Goal: Information Seeking & Learning: Learn about a topic

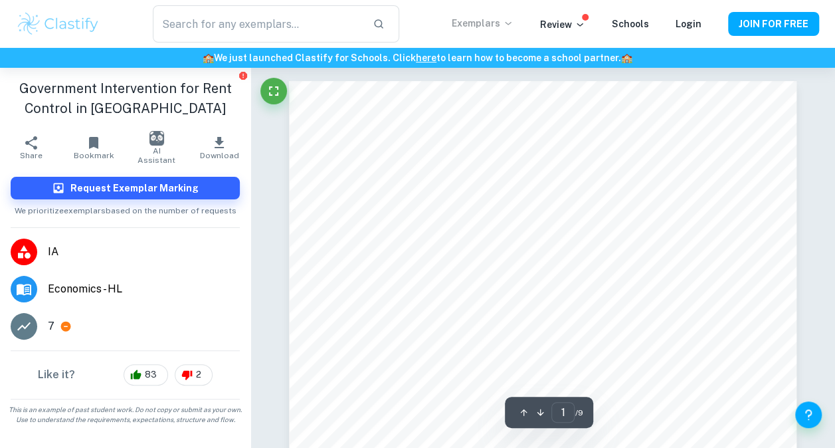
click at [494, 23] on p "Exemplars" at bounding box center [483, 23] width 62 height 15
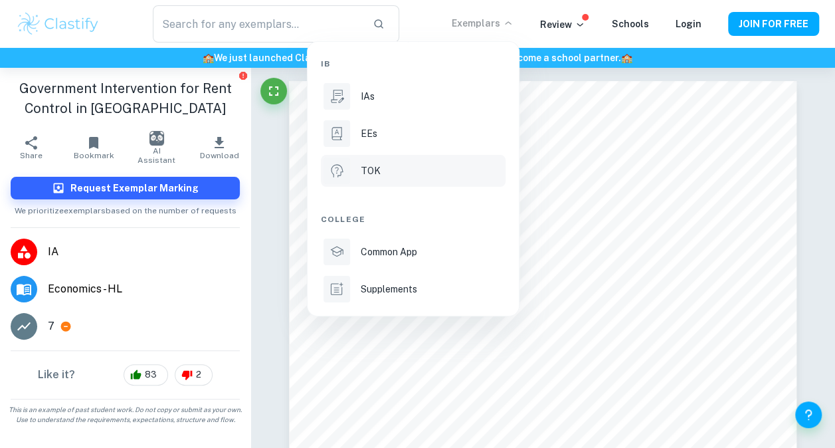
click at [369, 170] on p "TOK" at bounding box center [371, 170] width 20 height 15
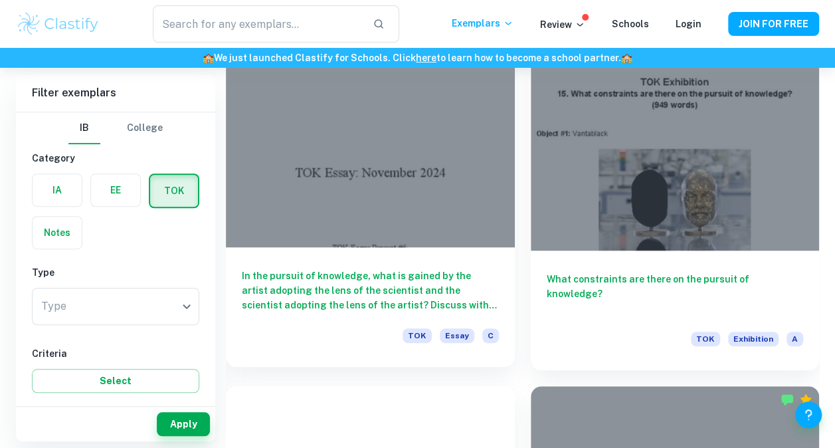
scroll to position [350, 0]
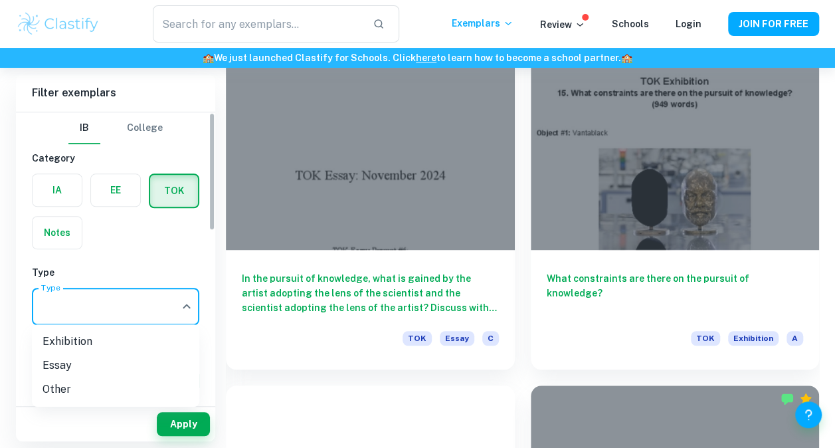
click at [106, 363] on li "Essay" at bounding box center [115, 366] width 167 height 24
type input "Essay"
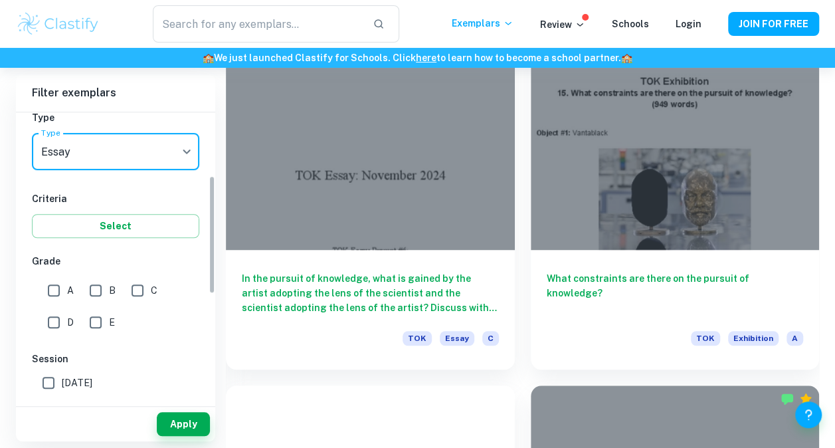
scroll to position [154, 0]
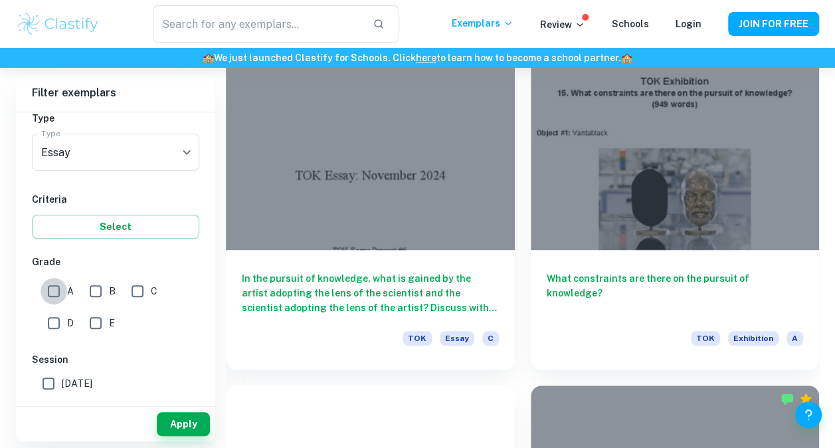
click at [58, 290] on input "A" at bounding box center [54, 291] width 27 height 27
checkbox input "true"
click at [165, 422] on button "Apply" at bounding box center [183, 424] width 53 height 24
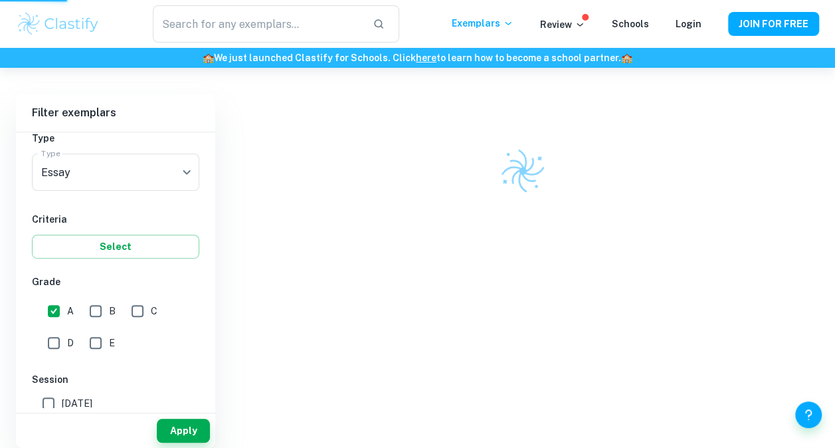
scroll to position [282, 0]
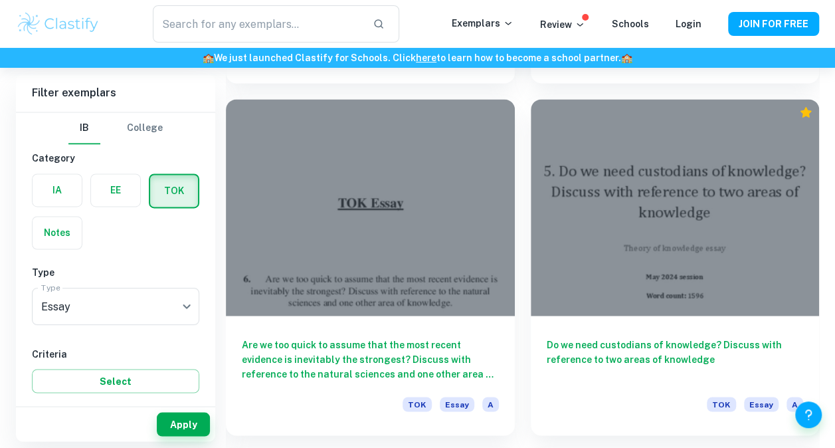
scroll to position [8438, 0]
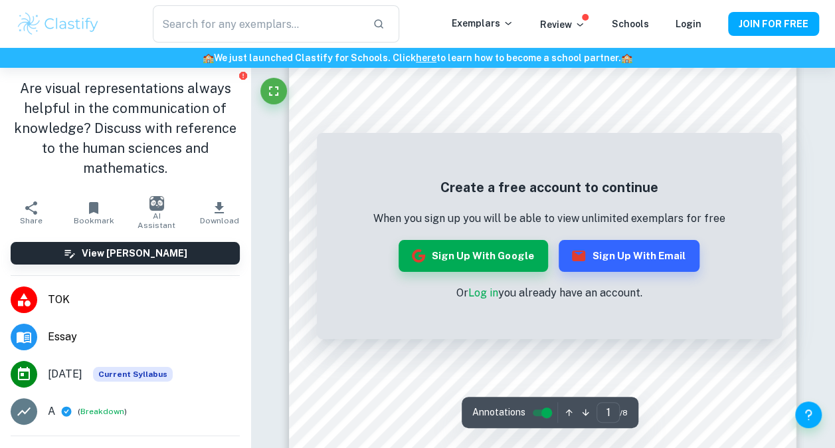
scroll to position [363, 0]
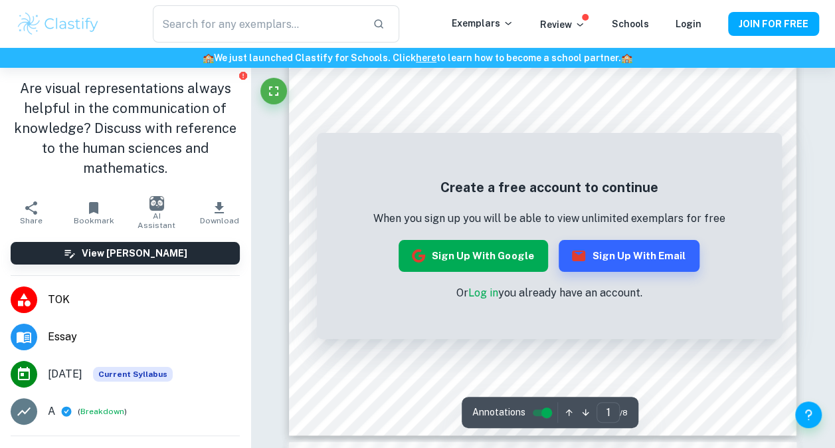
click at [502, 256] on button "Sign up with Google" at bounding box center [474, 256] width 150 height 32
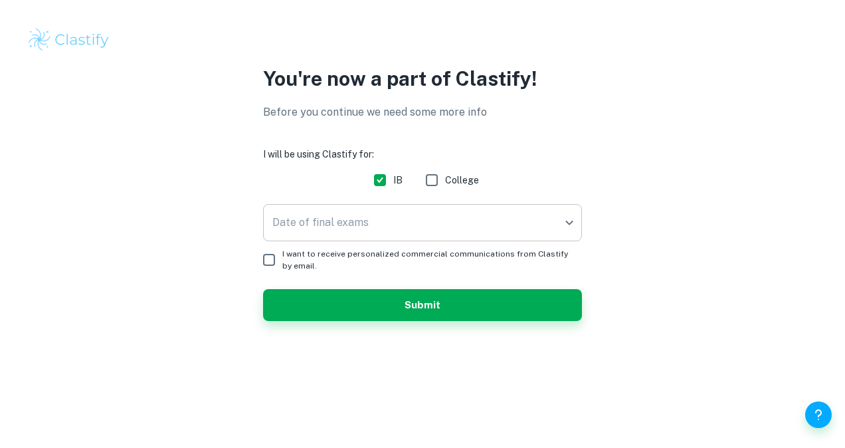
click at [494, 231] on body "We value your privacy We use cookies to enhance your browsing experience, serve…" at bounding box center [422, 224] width 845 height 448
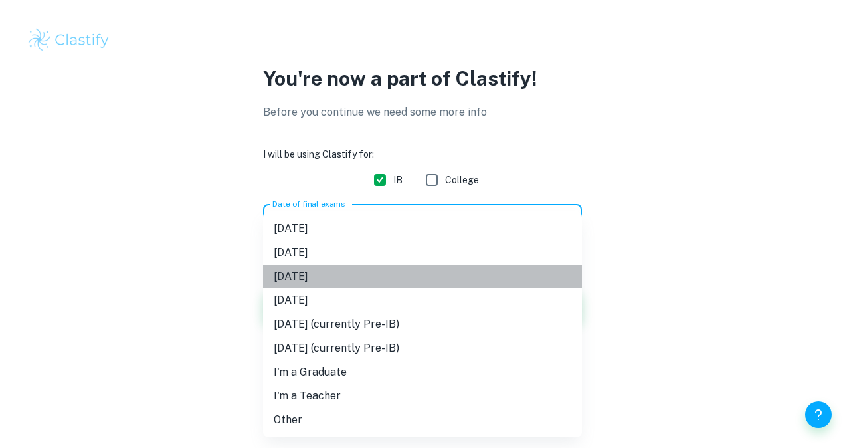
click at [453, 272] on li "May 2026" at bounding box center [422, 276] width 319 height 24
type input "M26"
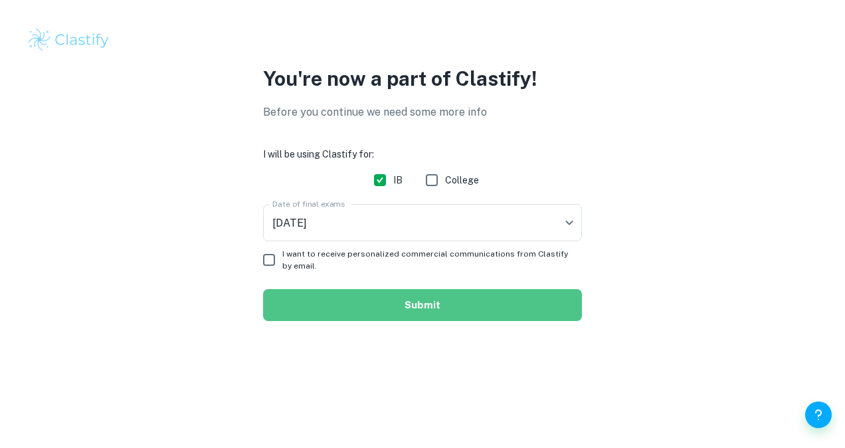
click at [371, 294] on button "Submit" at bounding box center [422, 305] width 319 height 32
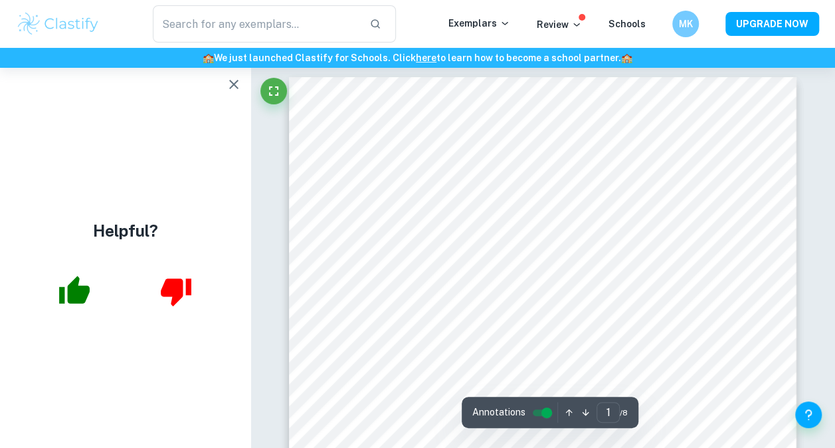
scroll to position [3, 0]
type input "1"
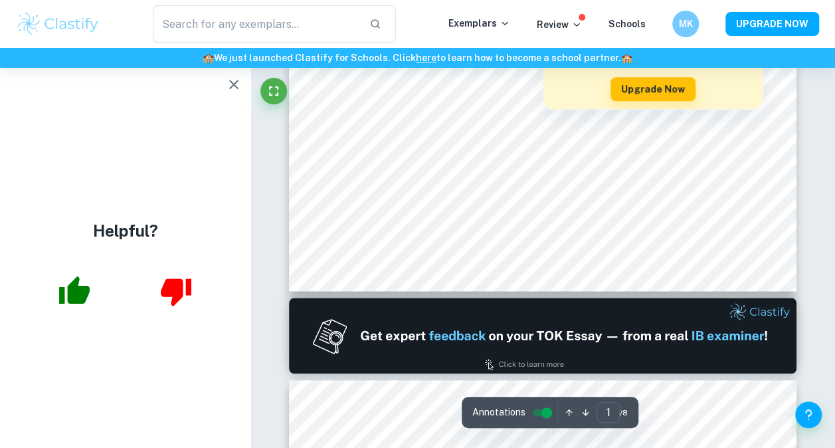
type input "2"
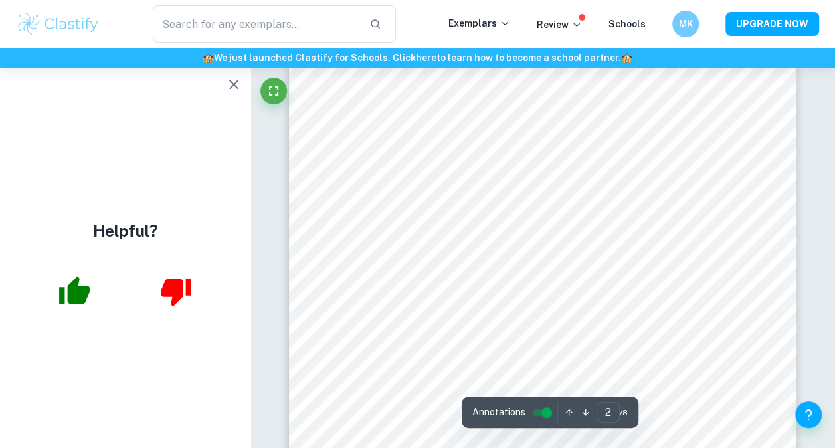
scroll to position [836, 0]
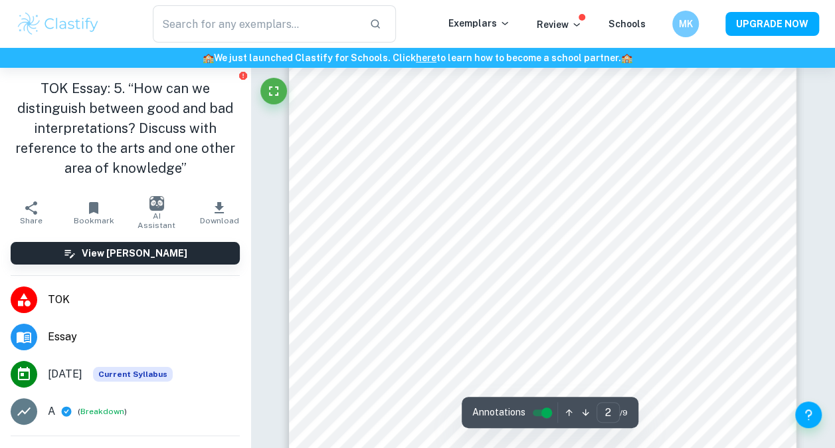
type input "1"
